Goal: Information Seeking & Learning: Learn about a topic

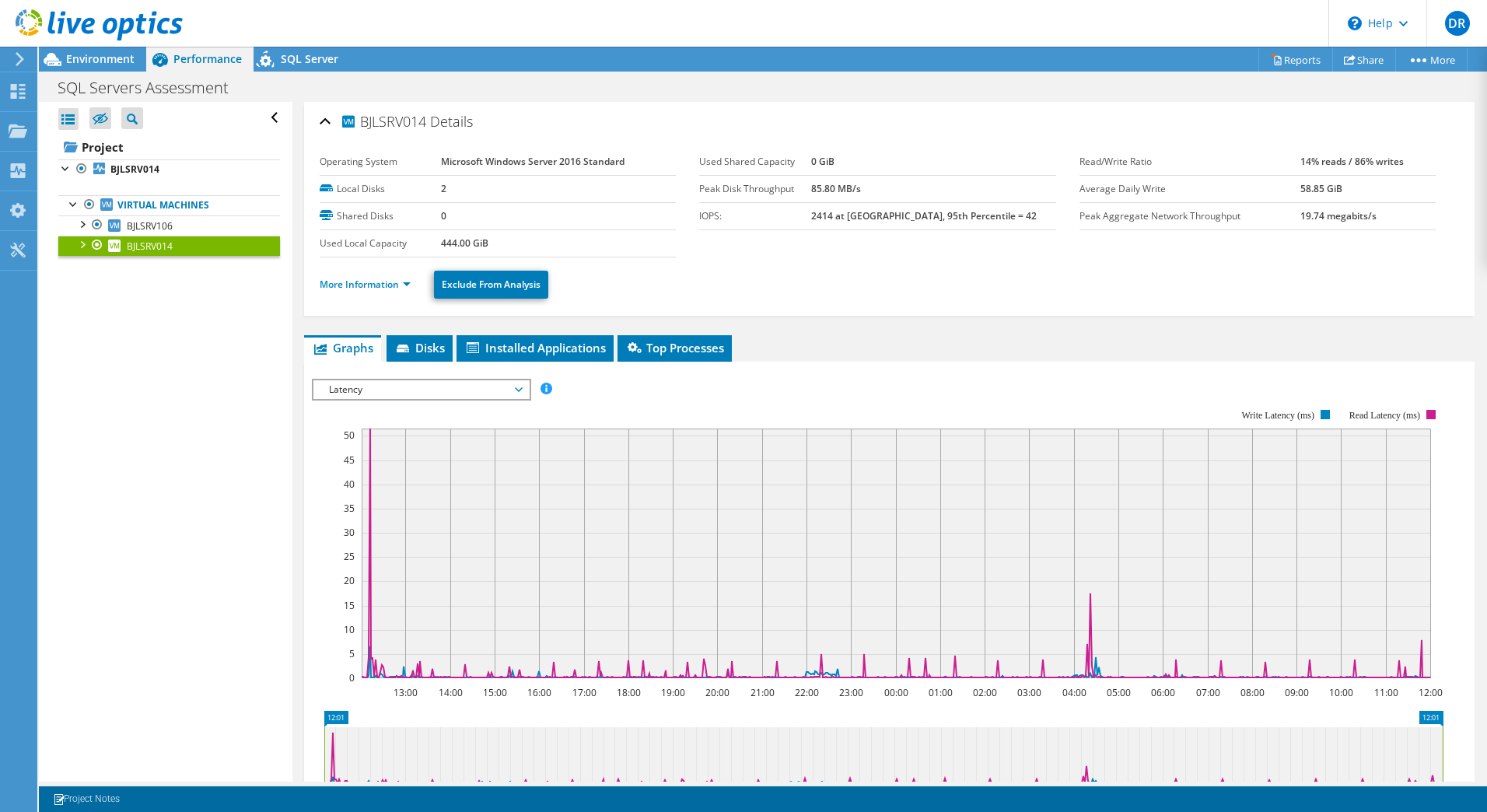
scroll to position [294, 0]
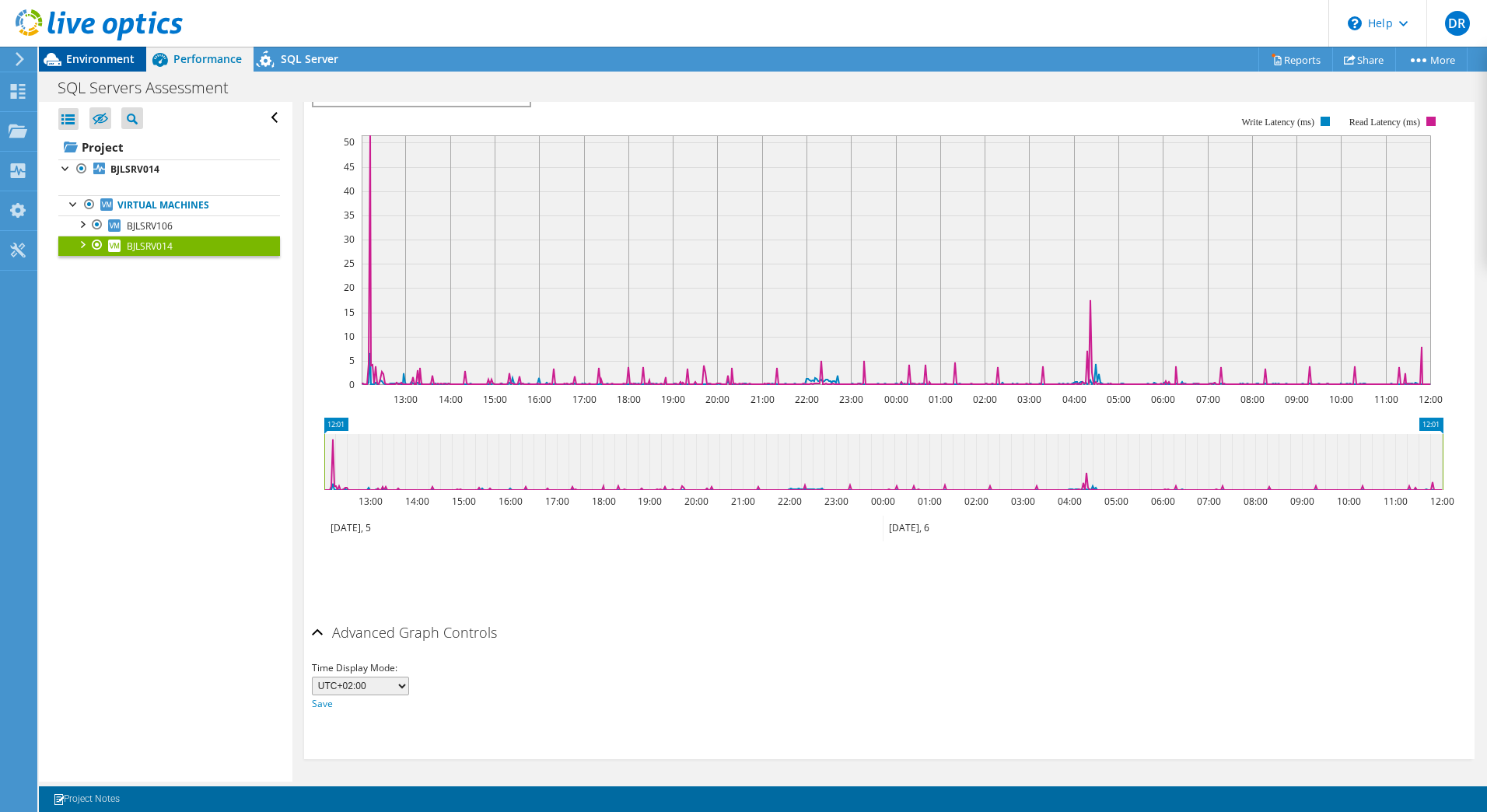
click at [96, 54] on span "Environment" at bounding box center [100, 58] width 68 height 15
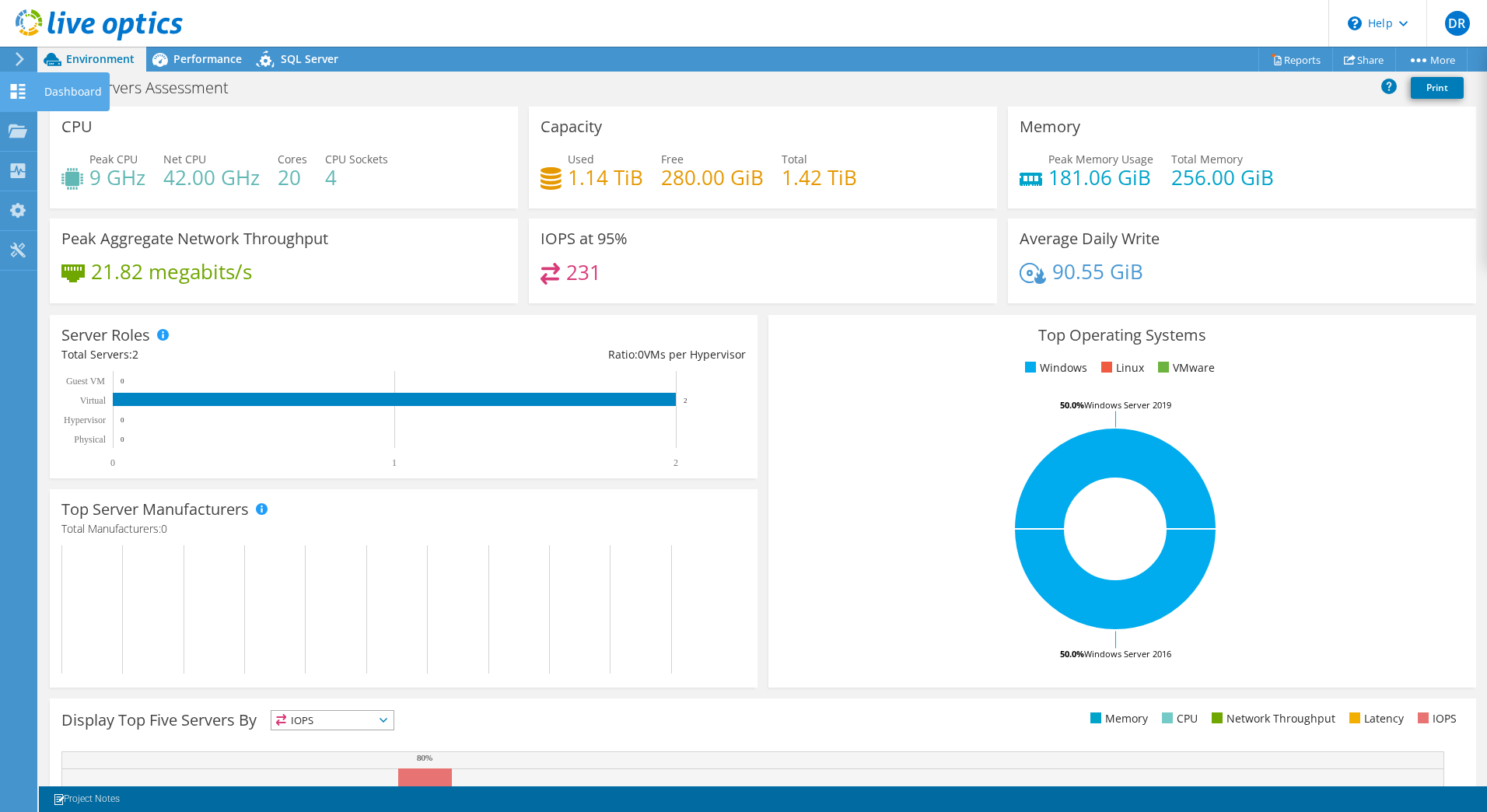
click at [45, 93] on div "Dashboard" at bounding box center [73, 91] width 73 height 39
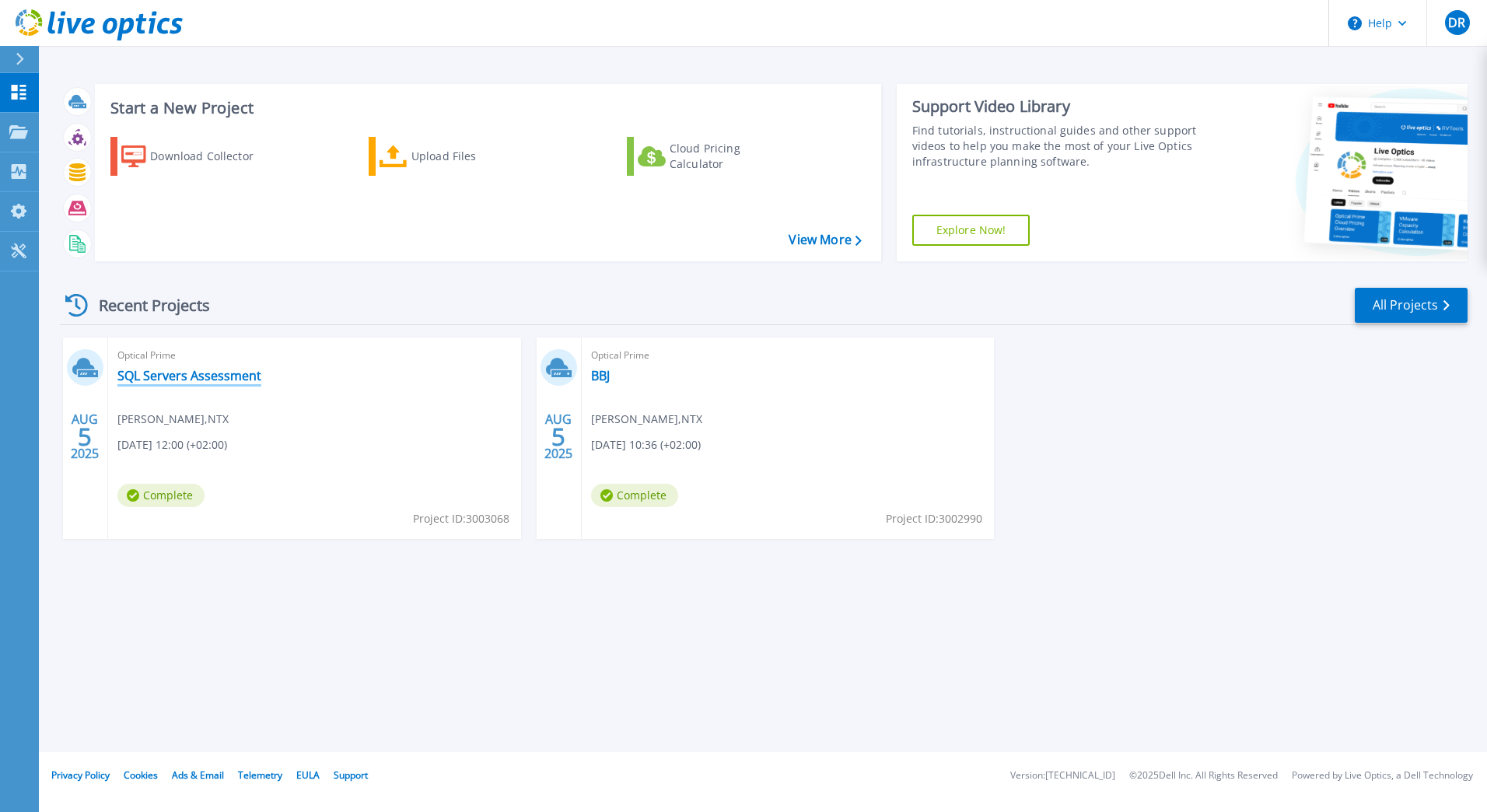
click at [211, 370] on link "SQL Servers Assessment" at bounding box center [190, 375] width 144 height 16
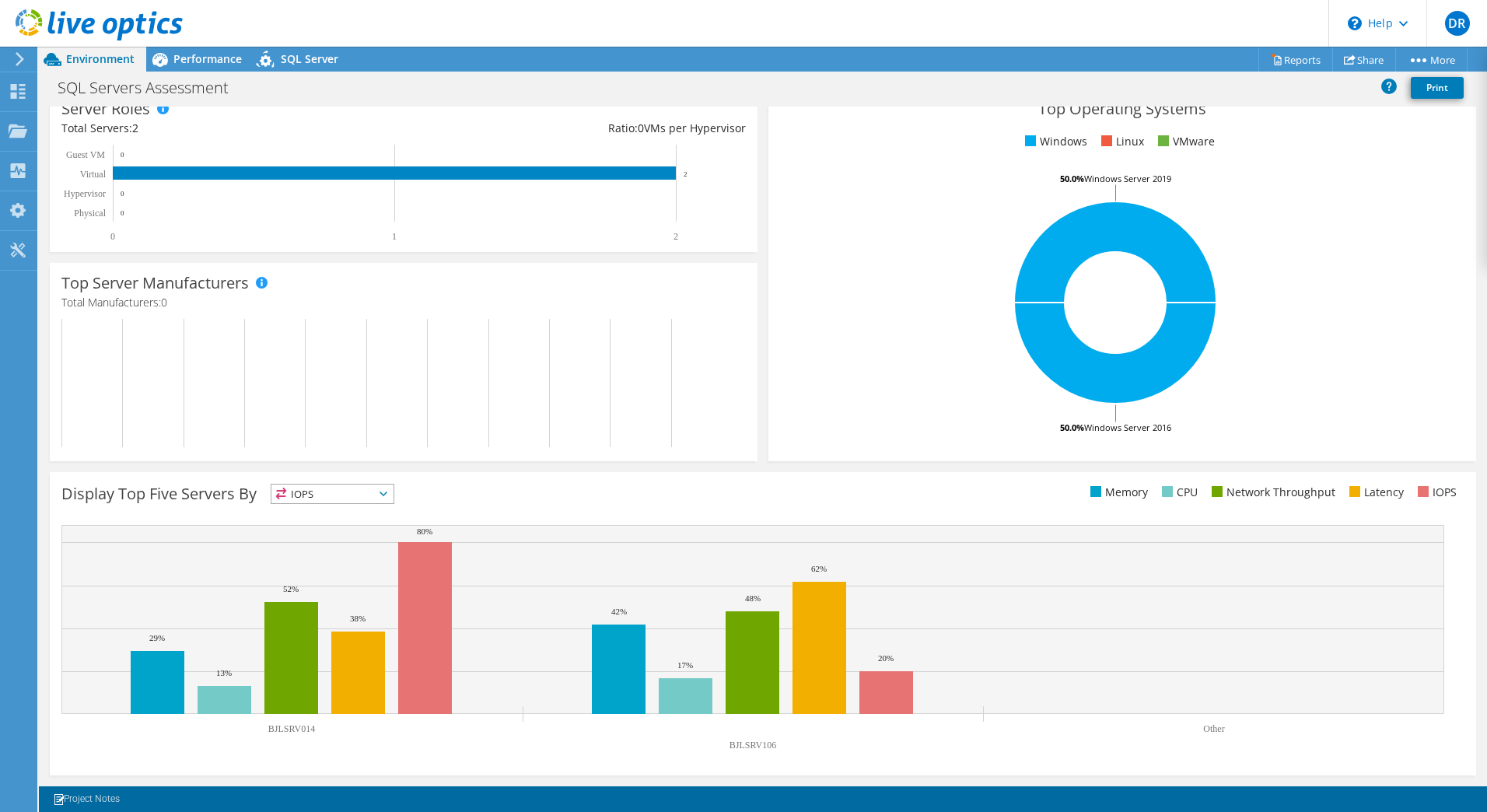
scroll to position [227, 0]
click at [336, 497] on span "IOPS" at bounding box center [333, 493] width 123 height 18
drag, startPoint x: 349, startPoint y: 510, endPoint x: 315, endPoint y: 491, distance: 38.9
click at [315, 491] on span "IOPS" at bounding box center [323, 493] width 103 height 18
click at [301, 600] on li "Latency" at bounding box center [333, 601] width 123 height 21
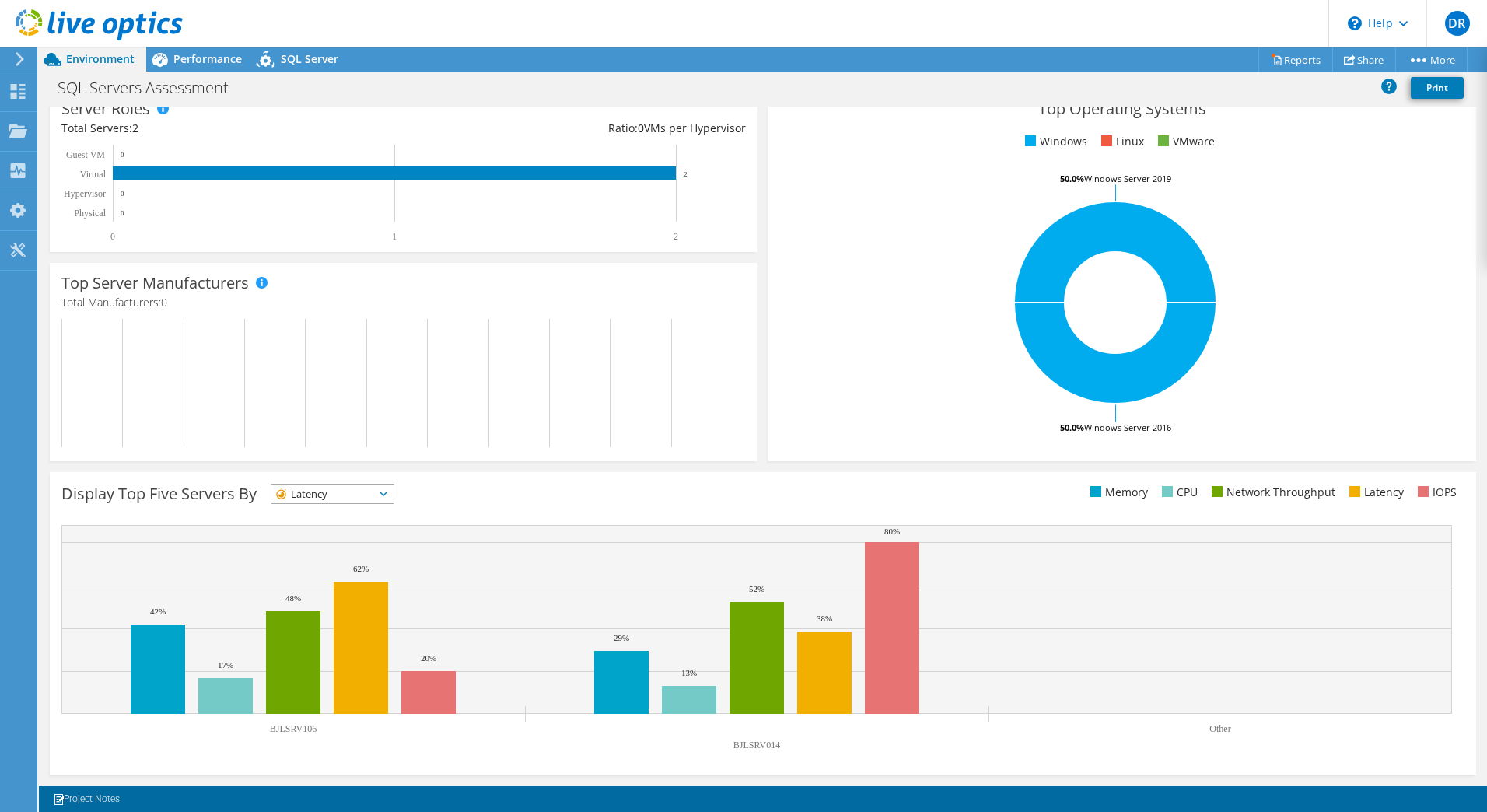
scroll to position [0, 0]
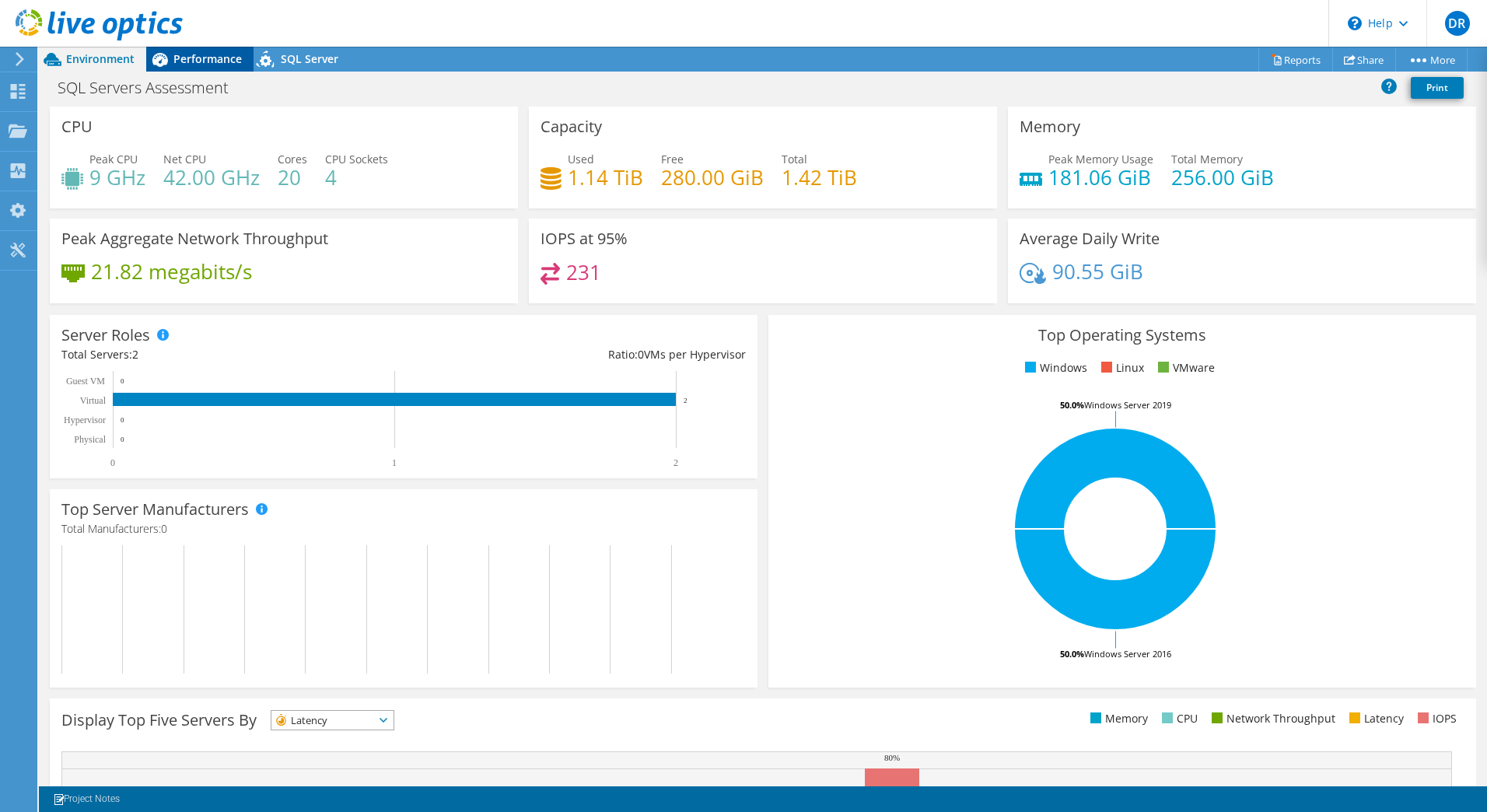
click at [187, 53] on span "Performance" at bounding box center [207, 58] width 68 height 15
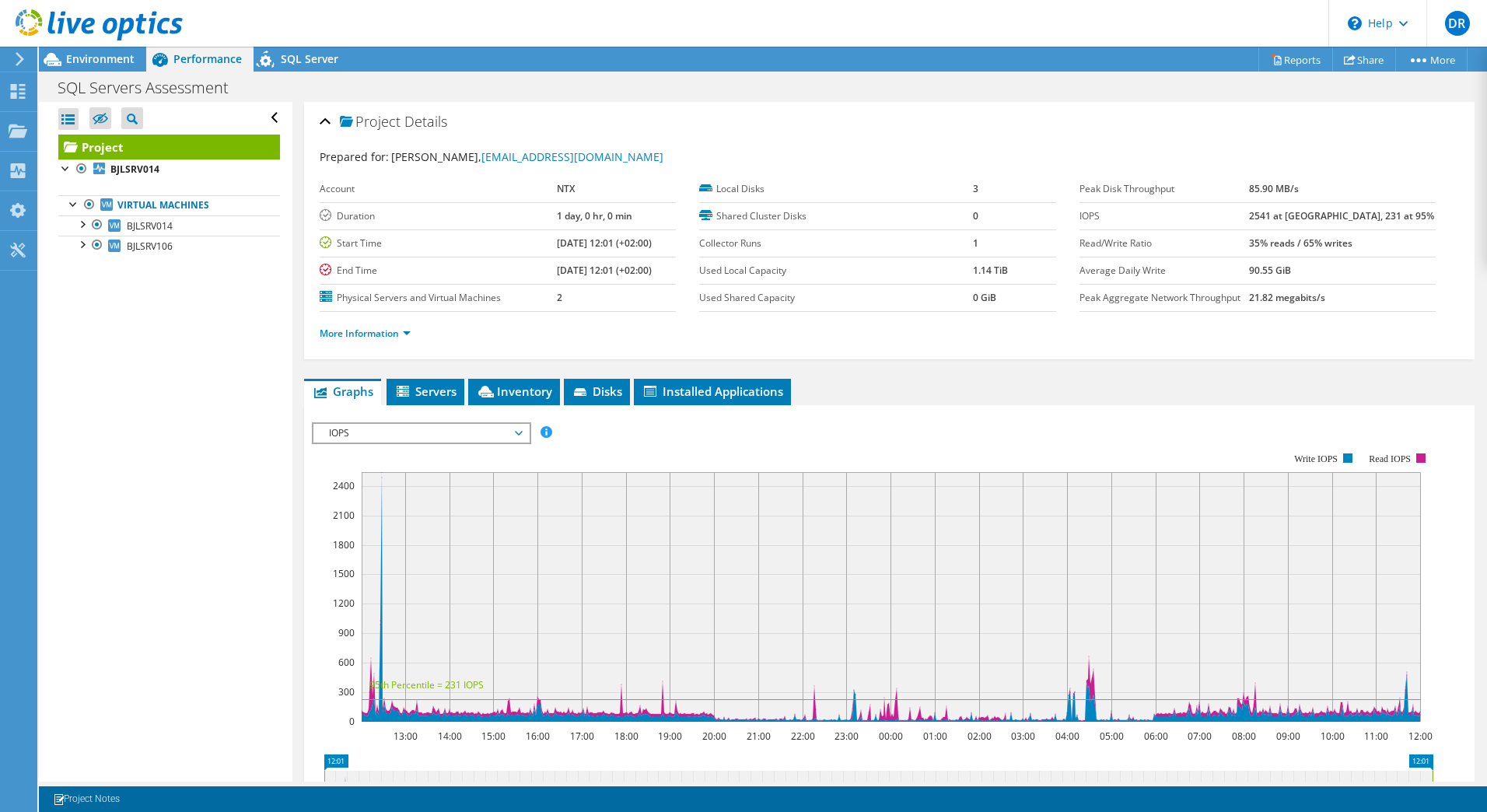
click at [445, 422] on div "IOPS IOPS Disk Throughput IO Size Latency Queue Depth CPU Percentage Memory Pag…" at bounding box center [422, 433] width 220 height 21
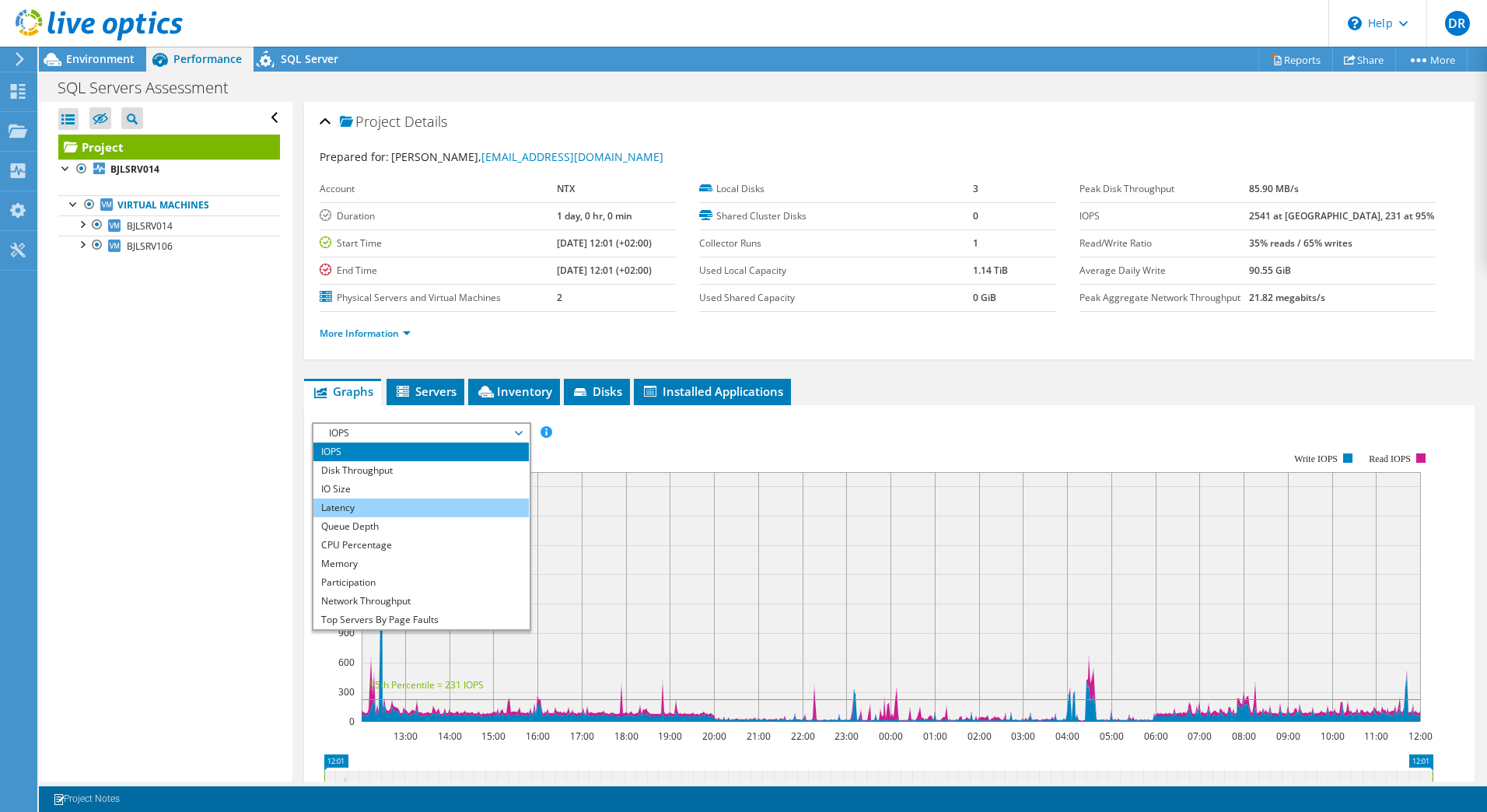
click at [380, 503] on li "Latency" at bounding box center [421, 508] width 216 height 18
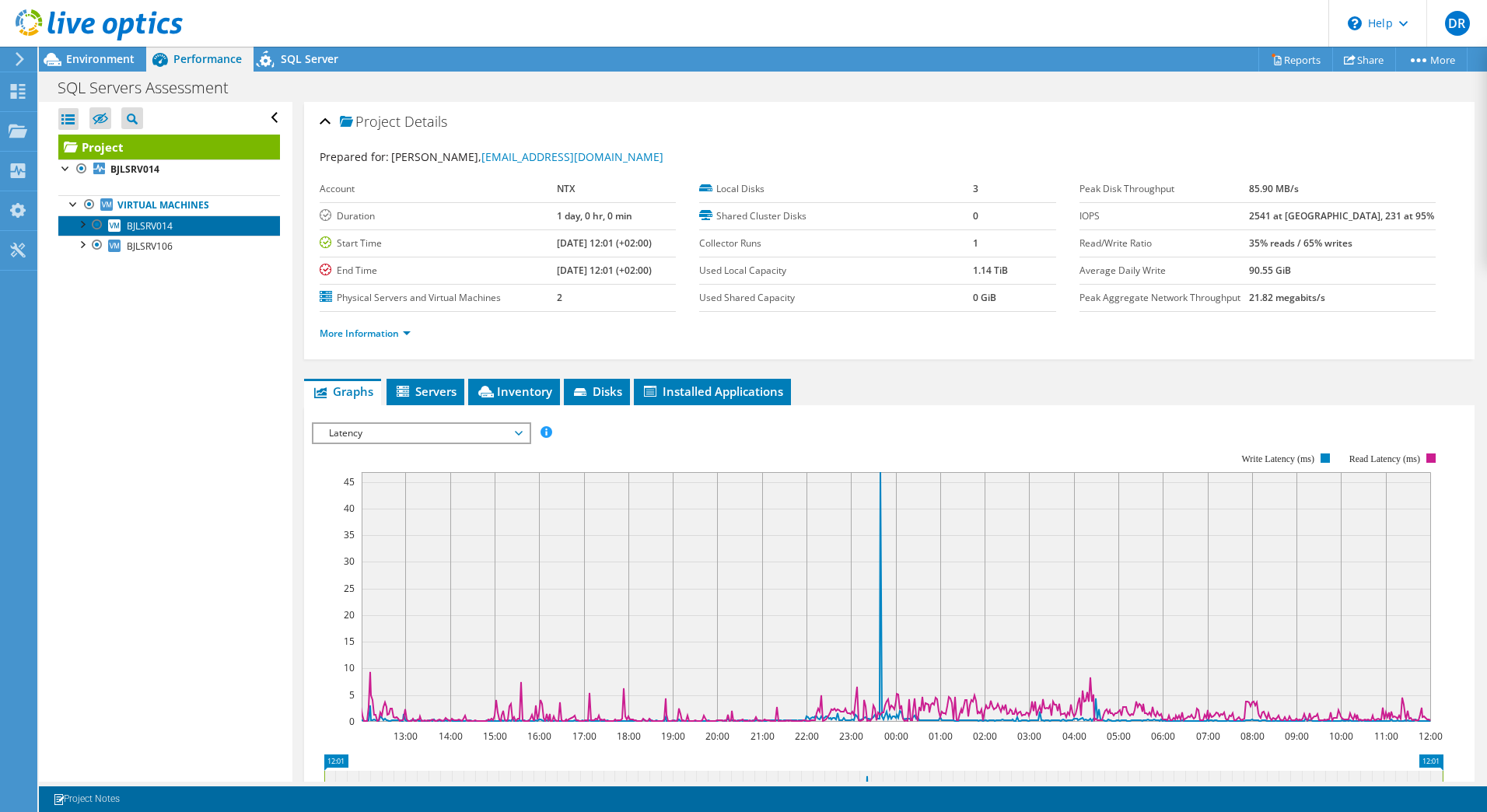
click at [190, 220] on link "BJLSRV014" at bounding box center [169, 226] width 222 height 20
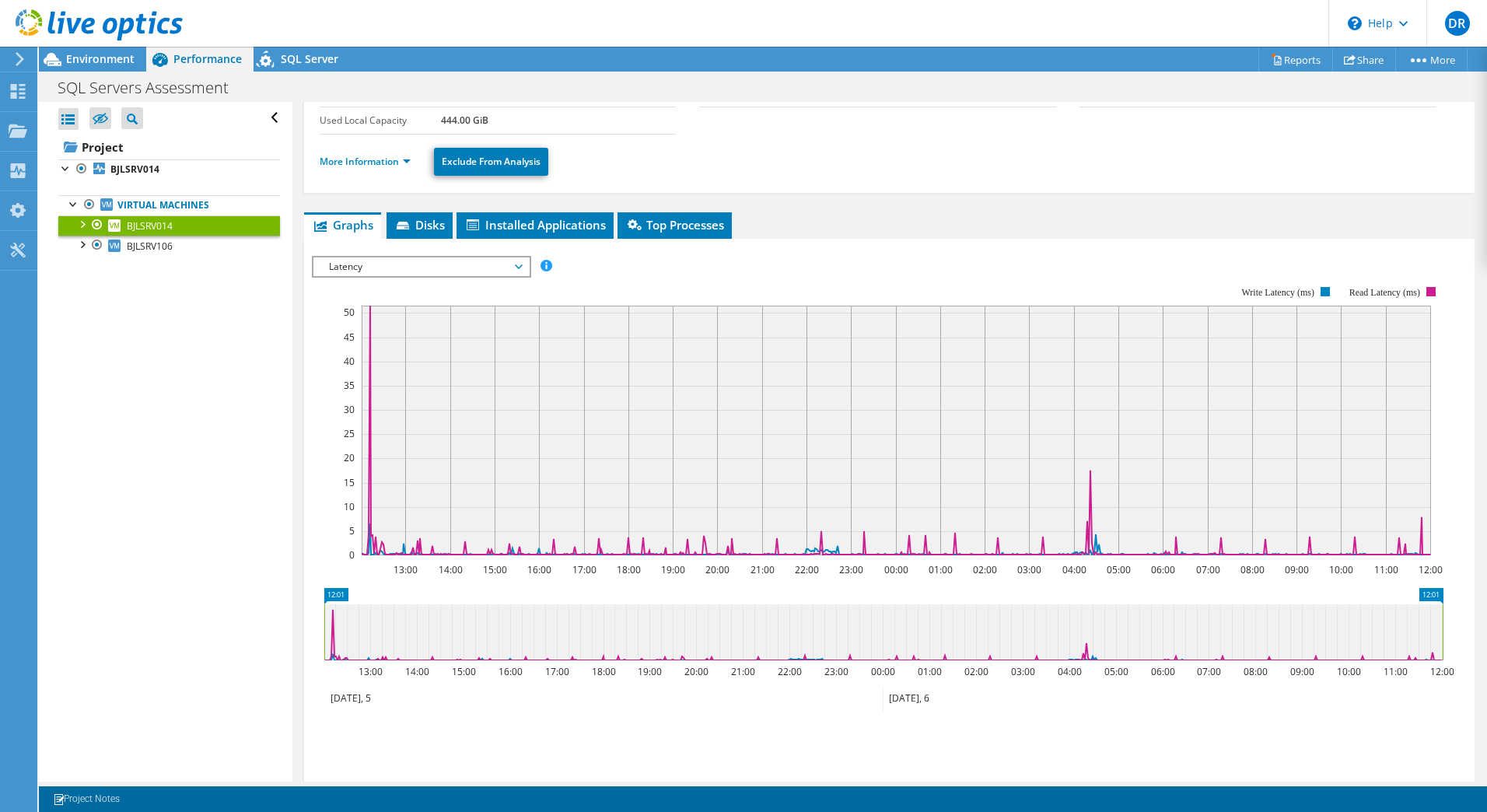
scroll to position [122, 0]
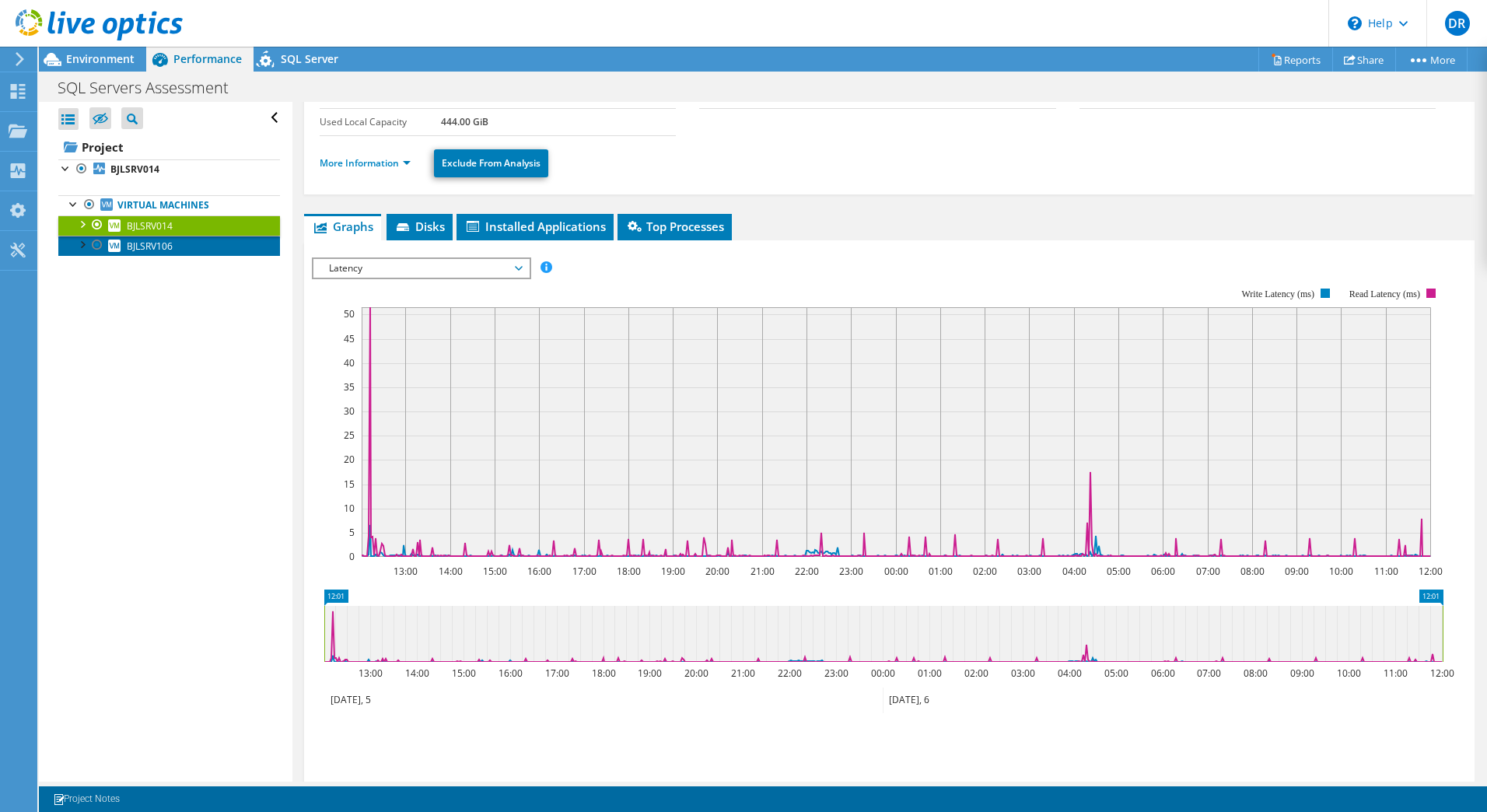
click at [191, 254] on link "BJLSRV106" at bounding box center [169, 245] width 222 height 20
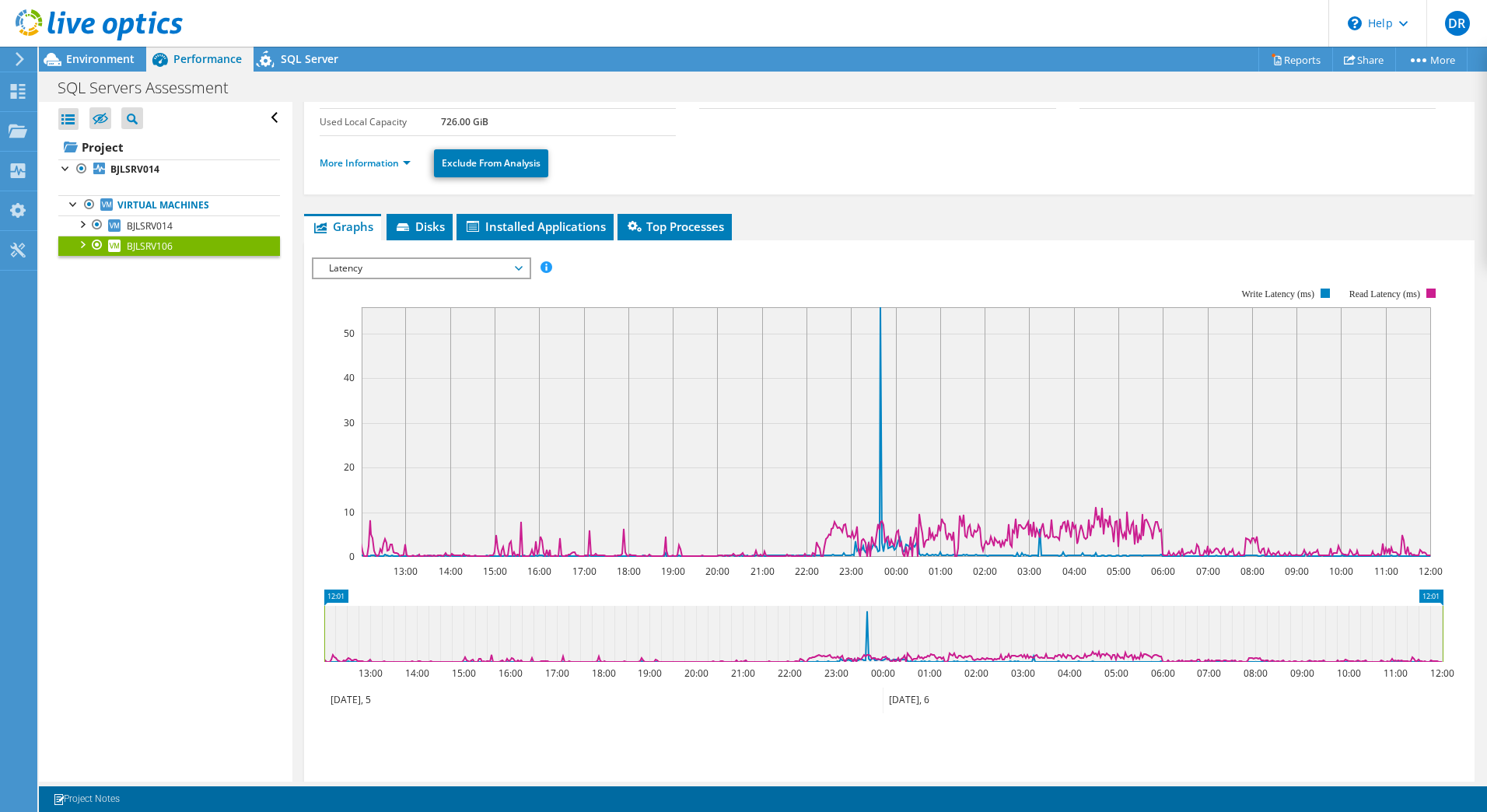
click at [356, 273] on span "Latency" at bounding box center [421, 267] width 200 height 18
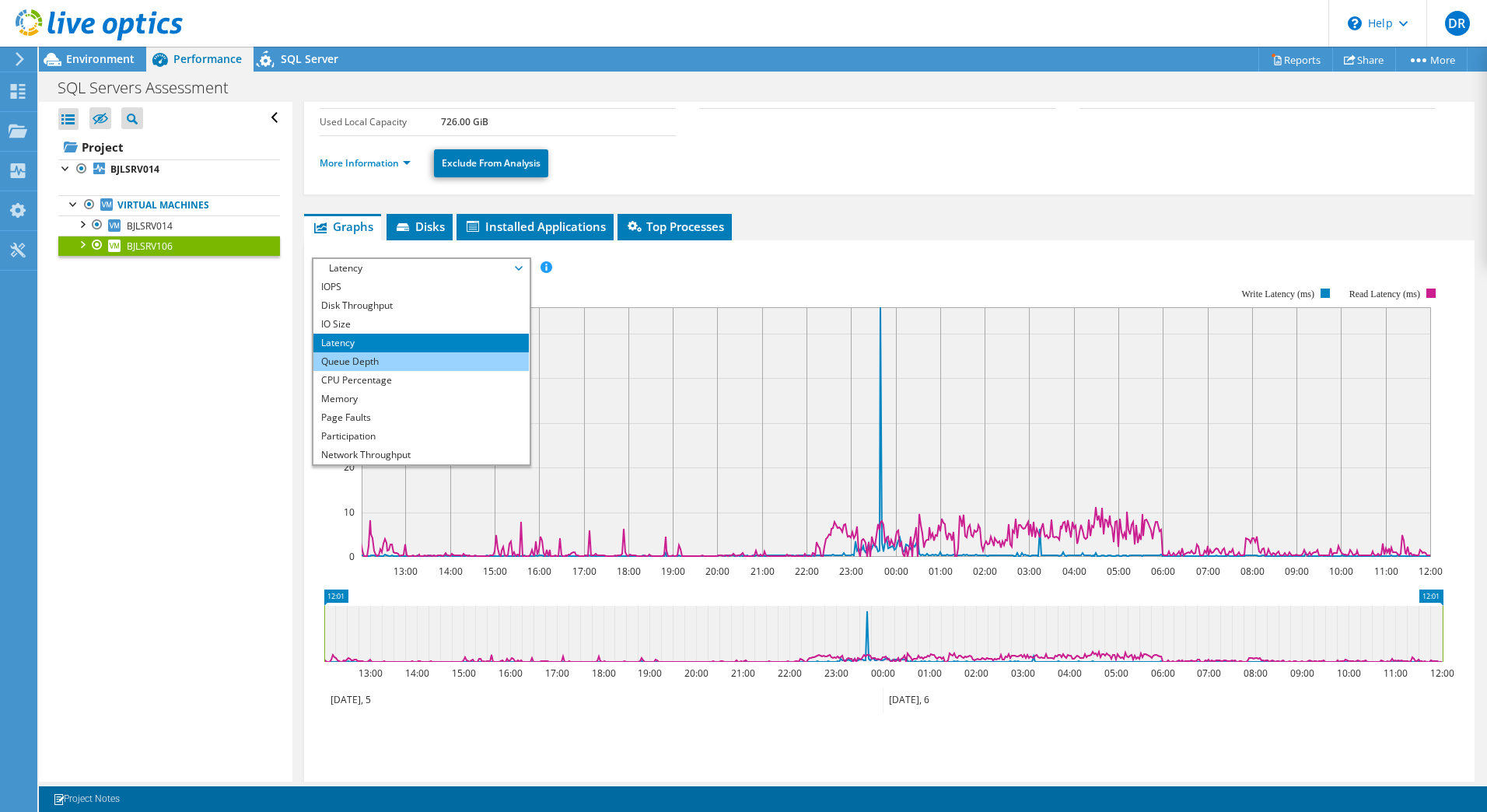
click at [382, 361] on li "Queue Depth" at bounding box center [421, 361] width 216 height 18
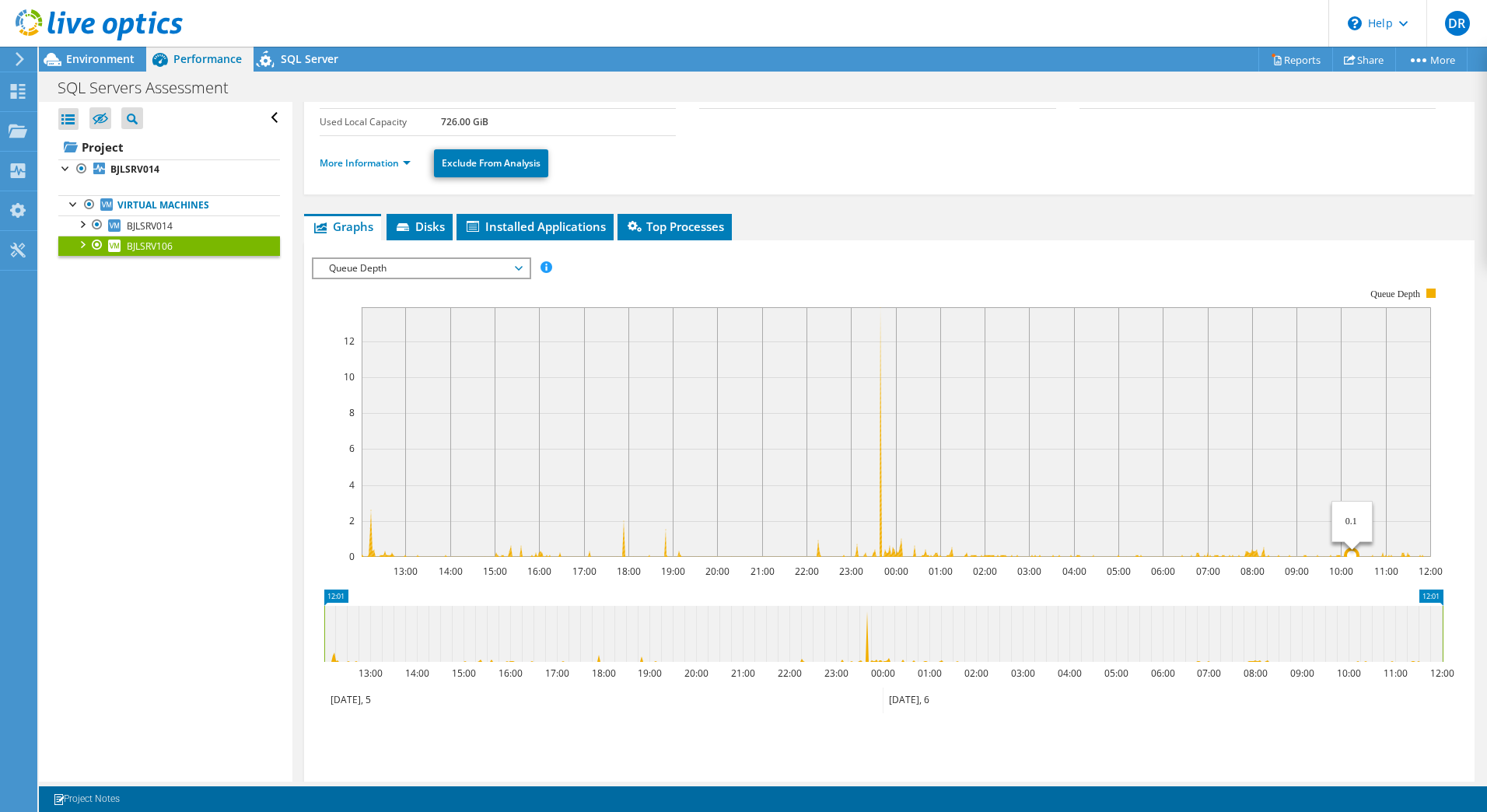
click at [1346, 555] on circle at bounding box center [1352, 555] width 13 height 13
click at [158, 228] on span "BJLSRV014" at bounding box center [149, 227] width 46 height 14
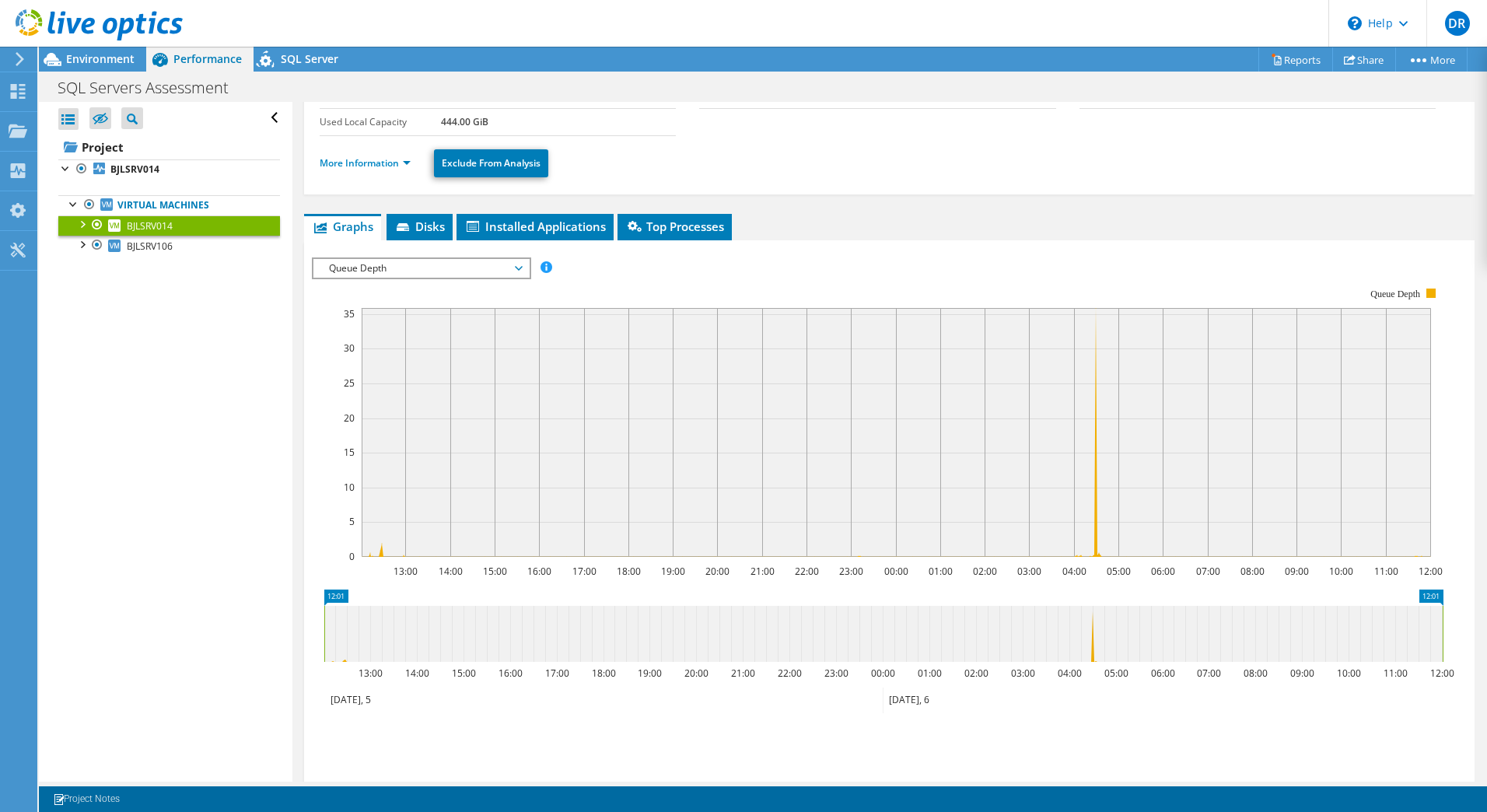
click at [1331, 549] on rect at bounding box center [897, 433] width 1070 height 249
click at [495, 260] on span "Queue Depth" at bounding box center [421, 267] width 200 height 18
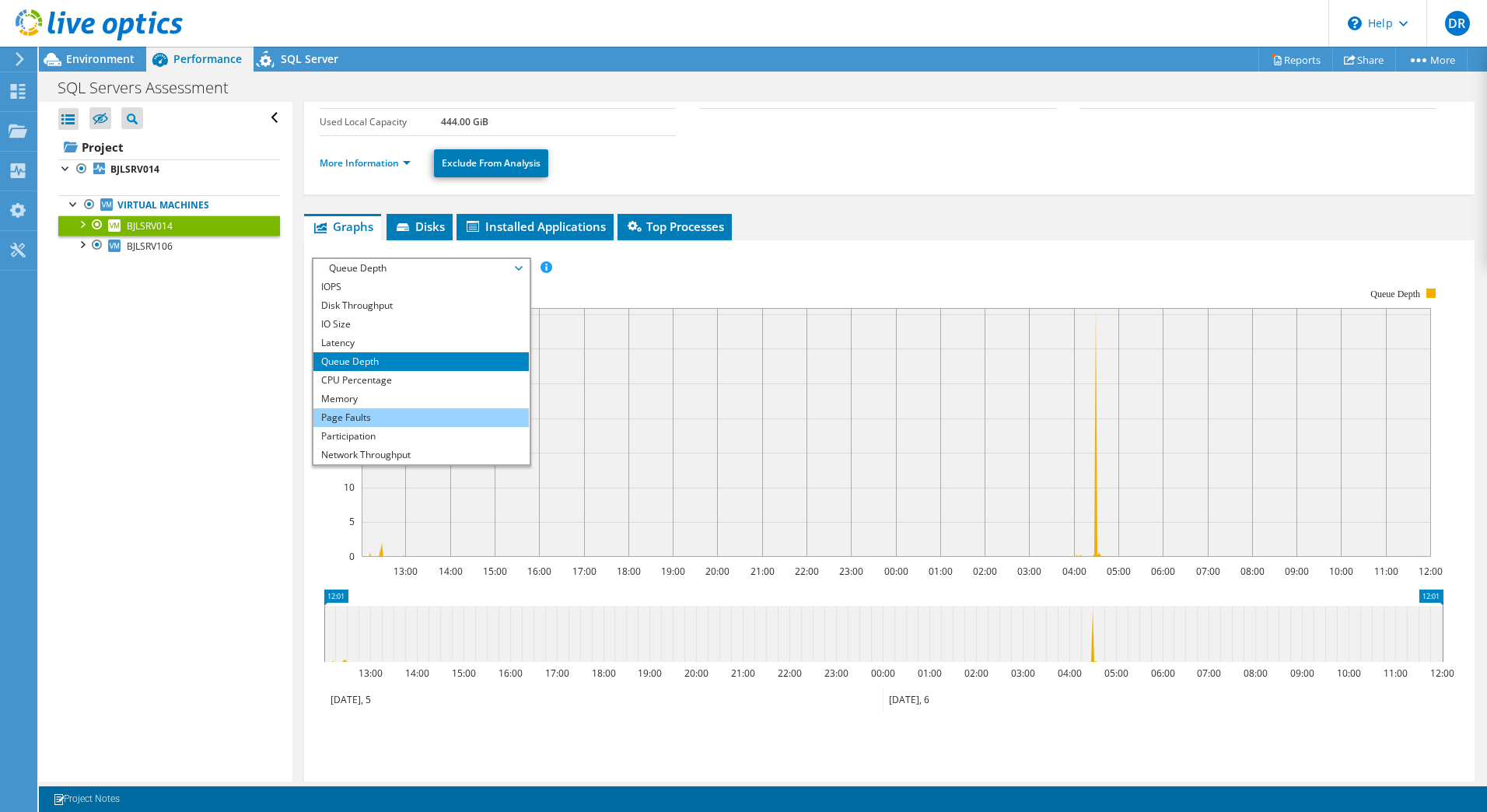
click at [376, 419] on li "Page Faults" at bounding box center [421, 417] width 216 height 18
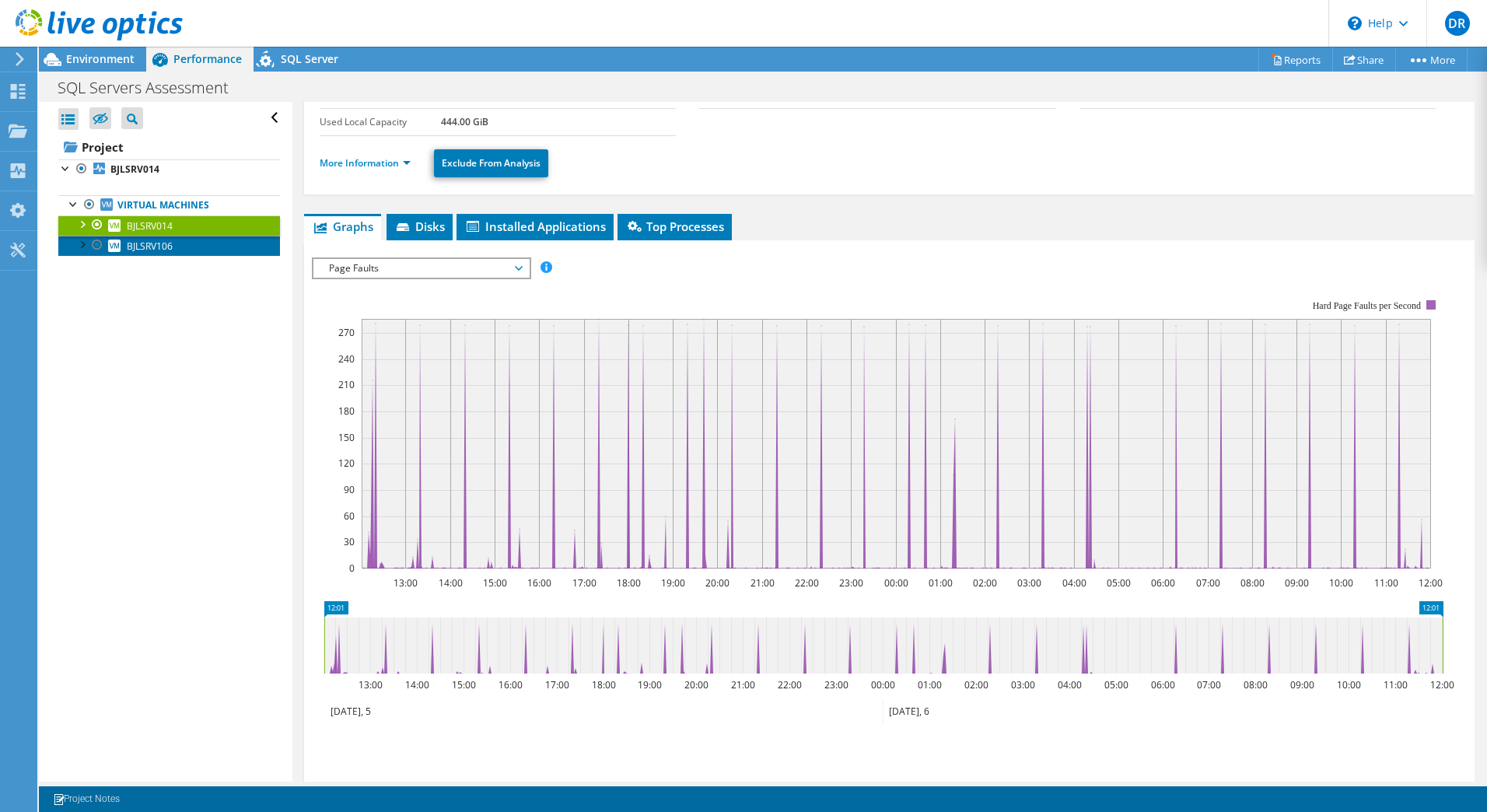
click at [183, 249] on link "BJLSRV106" at bounding box center [169, 245] width 222 height 20
